Goal: Task Accomplishment & Management: Manage account settings

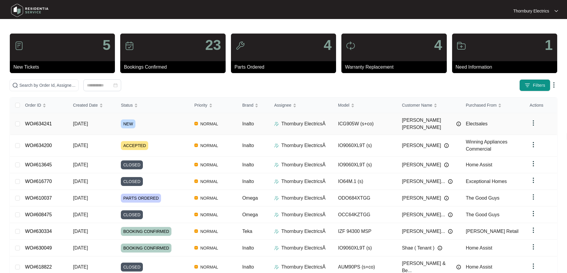
click at [130, 124] on span "NEW" at bounding box center [128, 124] width 15 height 9
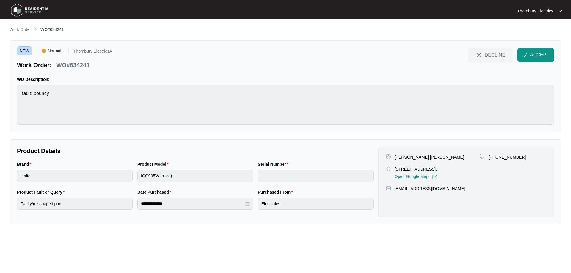
click at [393, 167] on div "[STREET_ADDRESS], Open Google Map" at bounding box center [433, 173] width 94 height 14
drag, startPoint x: 395, startPoint y: 168, endPoint x: 446, endPoint y: 165, distance: 51.6
click at [446, 165] on div "[PERSON_NAME] [PERSON_NAME] [STREET_ADDRESS], Open Google Map" at bounding box center [433, 167] width 94 height 26
copy p "[STREET_ADDRESS]"
click at [537, 51] on span "ACCEPT" at bounding box center [539, 54] width 19 height 7
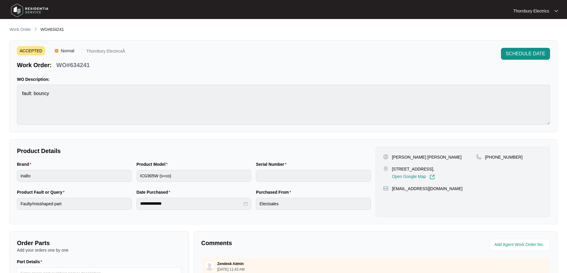
click at [77, 65] on p "WO#634241" at bounding box center [72, 65] width 33 height 8
copy p "634241"
click at [139, 206] on div "**********" at bounding box center [194, 204] width 115 height 12
click at [398, 156] on p "[PERSON_NAME] [PERSON_NAME]" at bounding box center [427, 157] width 70 height 6
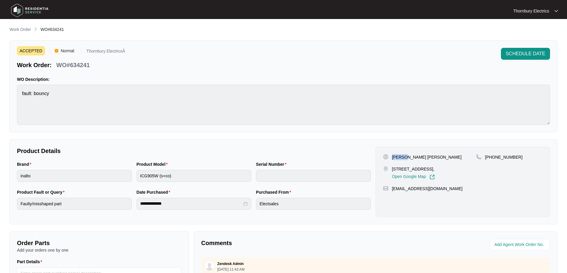
click at [398, 156] on p "[PERSON_NAME] [PERSON_NAME]" at bounding box center [427, 157] width 70 height 6
copy p "Alina"
click at [414, 156] on p "[PERSON_NAME] [PERSON_NAME]" at bounding box center [427, 157] width 70 height 6
click at [413, 156] on p "[PERSON_NAME] [PERSON_NAME]" at bounding box center [427, 157] width 70 height 6
copy p "[PERSON_NAME]"
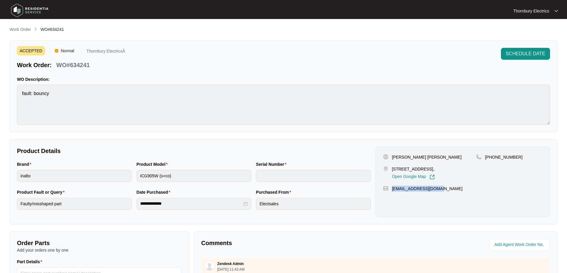
drag, startPoint x: 392, startPoint y: 191, endPoint x: 440, endPoint y: 192, distance: 48.2
click at [440, 192] on div "[PERSON_NAME] [PERSON_NAME] [STREET_ADDRESS], Open Google Map [PHONE_NUMBER] [E…" at bounding box center [462, 182] width 174 height 70
copy p "[EMAIL_ADDRESS][DOMAIN_NAME]"
drag, startPoint x: 522, startPoint y: 159, endPoint x: 493, endPoint y: 161, distance: 28.9
click at [493, 161] on div "[PHONE_NUMBER]" at bounding box center [509, 167] width 66 height 26
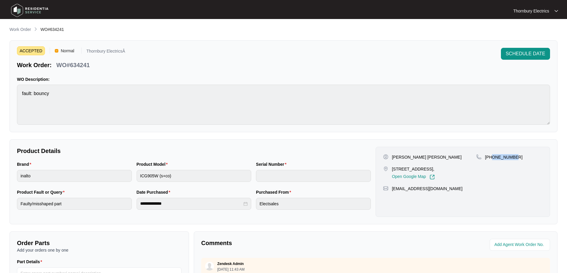
copy p "421148843"
